Goal: Information Seeking & Learning: Learn about a topic

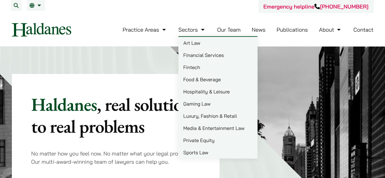
click at [198, 79] on link "Food & Beverage" at bounding box center [217, 79] width 79 height 12
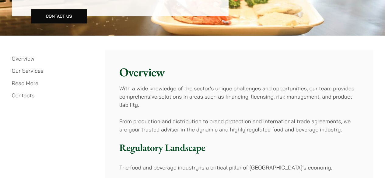
scroll to position [152, 0]
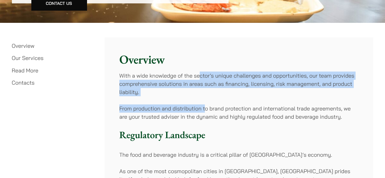
drag, startPoint x: 201, startPoint y: 78, endPoint x: 204, endPoint y: 99, distance: 21.5
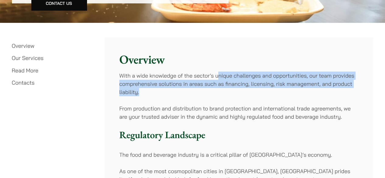
drag, startPoint x: 217, startPoint y: 79, endPoint x: 216, endPoint y: 94, distance: 15.3
click at [216, 94] on p "With a wide knowledge of the sector’s unique challenges and opportunities, our …" at bounding box center [238, 83] width 239 height 25
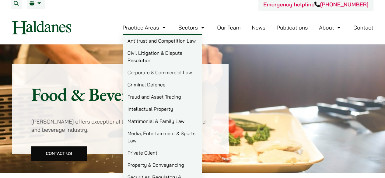
scroll to position [0, 0]
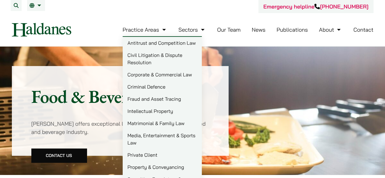
click at [163, 88] on link "Criminal Defence" at bounding box center [162, 87] width 79 height 12
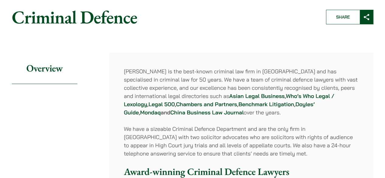
scroll to position [61, 0]
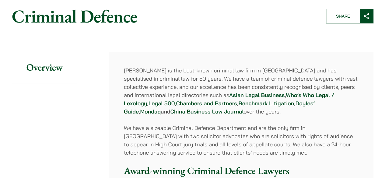
drag, startPoint x: 212, startPoint y: 69, endPoint x: 214, endPoint y: 113, distance: 43.9
click at [214, 113] on p "[PERSON_NAME] is the best-known criminal law firm in [GEOGRAPHIC_DATA] and has …" at bounding box center [241, 90] width 235 height 49
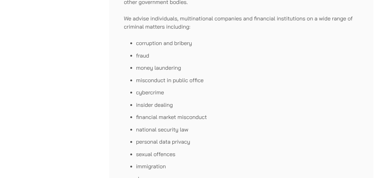
scroll to position [304, 0]
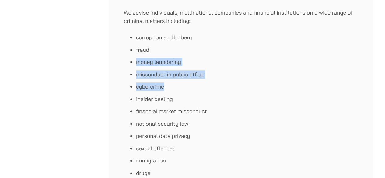
drag, startPoint x: 227, startPoint y: 48, endPoint x: 219, endPoint y: 90, distance: 43.4
click at [219, 90] on ul "corruption and bribery fraud money laundering misconduct in public office cyber…" at bounding box center [241, 111] width 235 height 156
click at [219, 90] on li "cybercrime" at bounding box center [247, 86] width 223 height 8
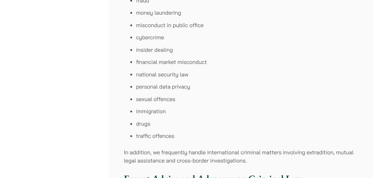
scroll to position [365, 0]
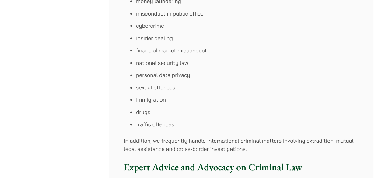
click at [147, 97] on li "immigration" at bounding box center [247, 99] width 223 height 8
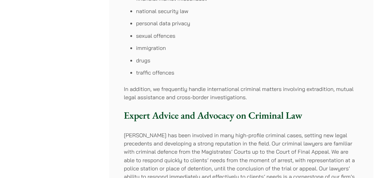
scroll to position [426, 0]
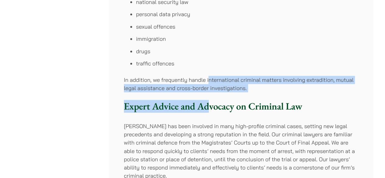
drag, startPoint x: 209, startPoint y: 82, endPoint x: 209, endPoint y: 104, distance: 22.5
click at [209, 104] on h3 "Expert Advice and Advocacy on Criminal Law" at bounding box center [241, 106] width 235 height 12
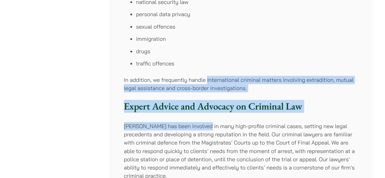
drag, startPoint x: 207, startPoint y: 83, endPoint x: 203, endPoint y: 119, distance: 36.7
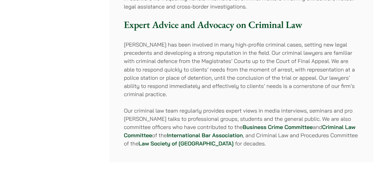
scroll to position [517, 0]
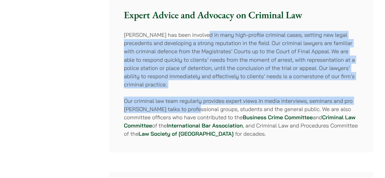
drag, startPoint x: 194, startPoint y: 99, endPoint x: 202, endPoint y: 35, distance: 65.2
click at [202, 35] on p "[PERSON_NAME] has been involved in many high-profile criminal cases, setting ne…" at bounding box center [241, 59] width 235 height 57
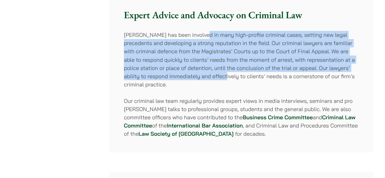
drag, startPoint x: 202, startPoint y: 33, endPoint x: 192, endPoint y: 73, distance: 41.0
click at [192, 73] on p "[PERSON_NAME] has been involved in many high-profile criminal cases, setting ne…" at bounding box center [241, 59] width 235 height 57
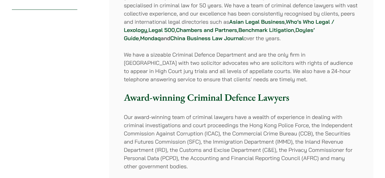
scroll to position [0, 0]
